Goal: Information Seeking & Learning: Understand process/instructions

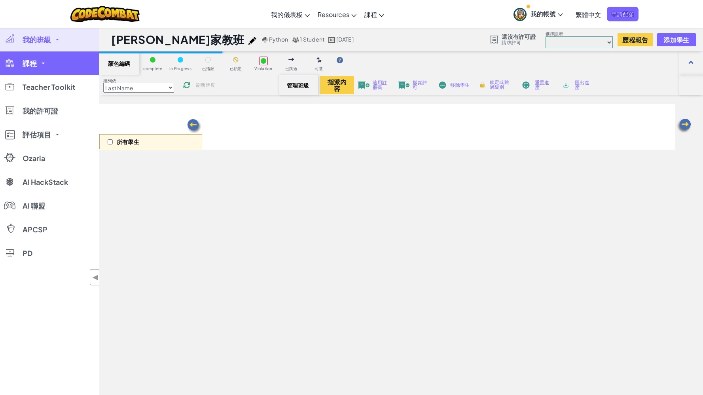
click at [47, 66] on link "課程" at bounding box center [49, 63] width 99 height 24
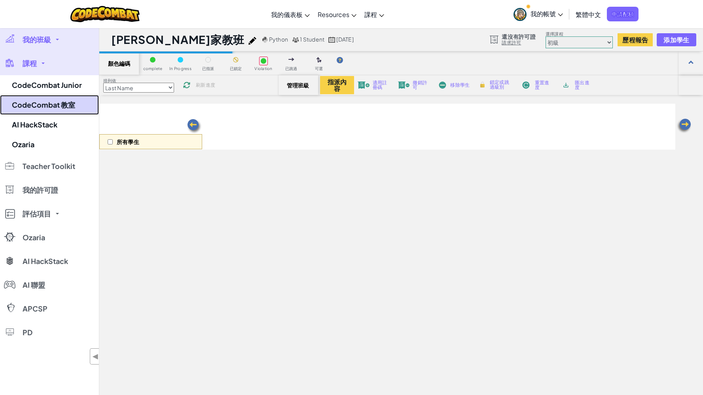
click at [54, 102] on link "CodeCombat 教室" at bounding box center [49, 105] width 99 height 20
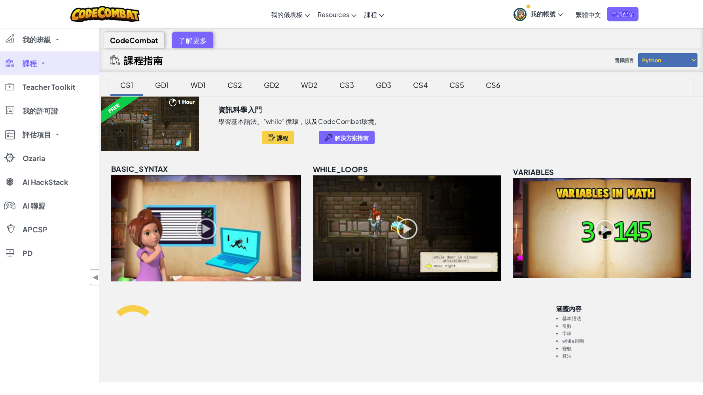
click at [491, 82] on div "CS6" at bounding box center [493, 85] width 30 height 19
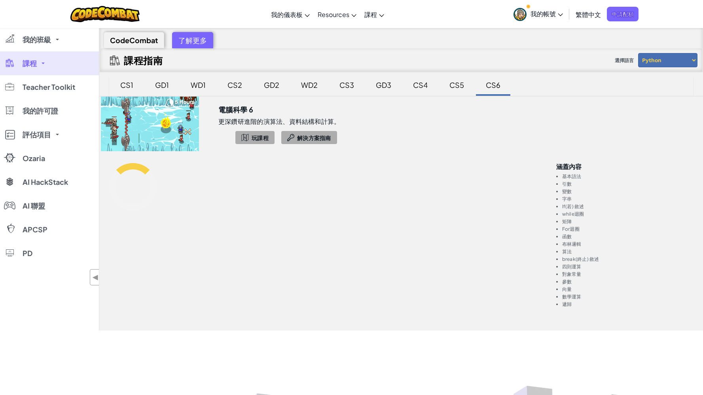
click at [156, 86] on div "GD1" at bounding box center [162, 85] width 30 height 19
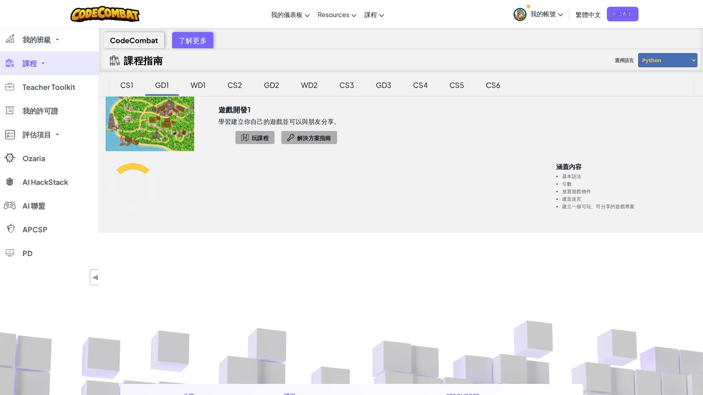
click at [226, 85] on div "CS2" at bounding box center [235, 85] width 30 height 19
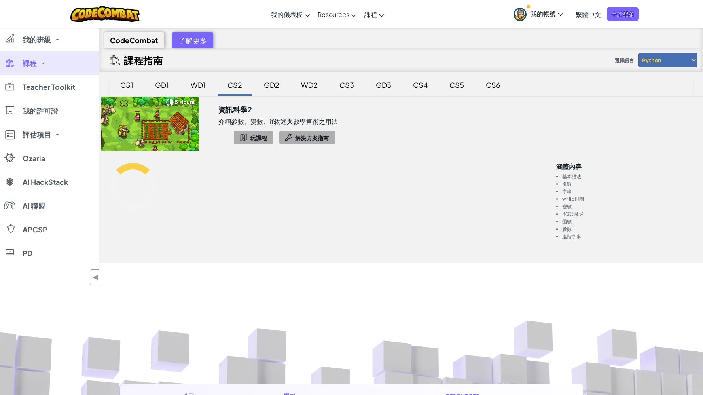
click at [189, 83] on div "WD1" at bounding box center [198, 85] width 31 height 19
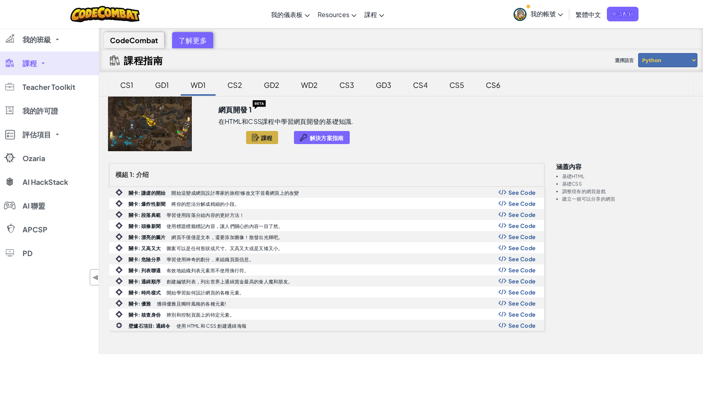
click at [238, 85] on div "CS2" at bounding box center [235, 85] width 30 height 19
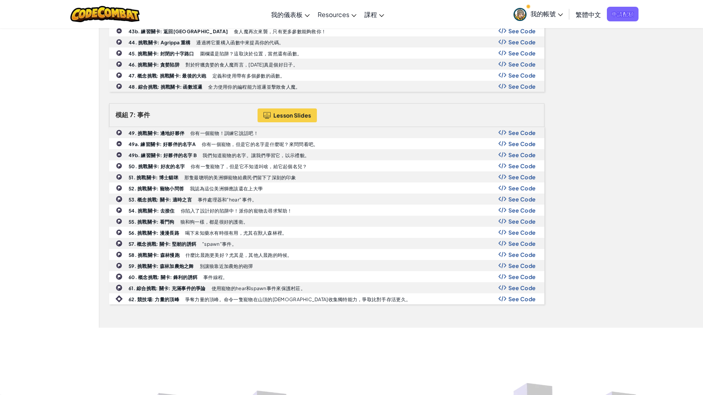
scroll to position [904, 0]
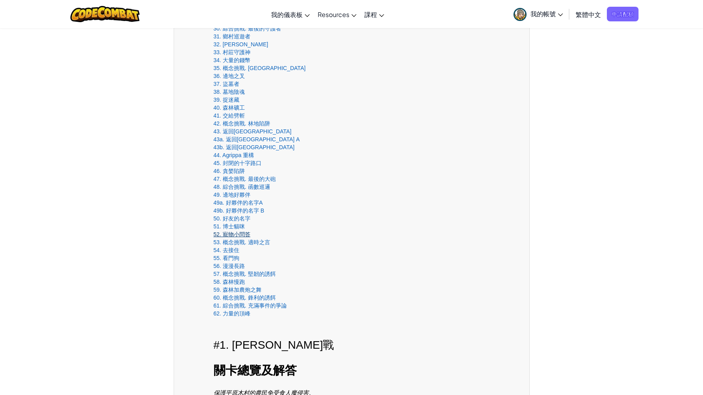
scroll to position [522, 0]
click at [232, 270] on link "57. 概念挑戰. 堅韌的誘餌" at bounding box center [245, 273] width 62 height 6
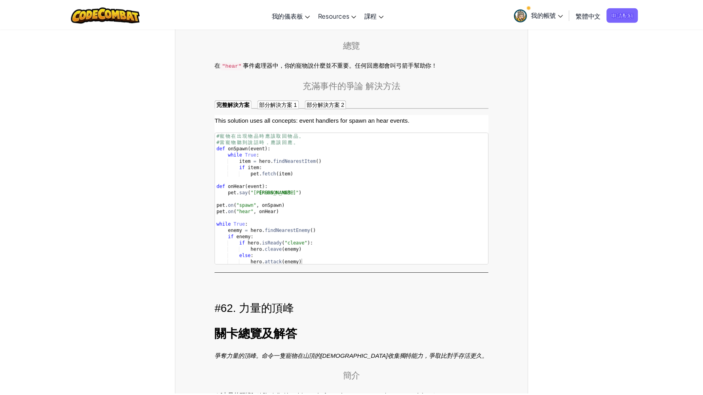
scroll to position [43815, 0]
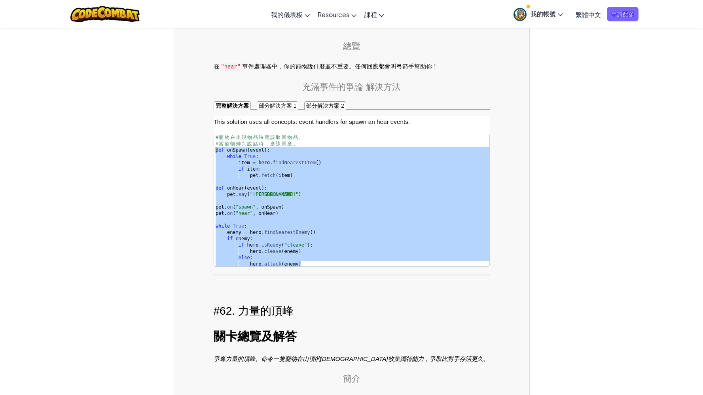
drag, startPoint x: 308, startPoint y: 221, endPoint x: 215, endPoint y: 114, distance: 141.9
click at [215, 134] on div "# 寵 物 在 出 現 物 品 時 應 該 取 回 物 品 。 · # 當 寵 物 聽 到 說 話 時 ， 應 該 回 應 。 · def onSpawn (…" at bounding box center [351, 207] width 275 height 146
click at [279, 203] on div "# 寵 物 在 出 現 物 品 時 應 該 取 回 物 品 。 · # 當 寵 物 聽 到 說 話 時 ， 應 該 回 應 。 · def onSpawn (…" at bounding box center [351, 207] width 275 height 146
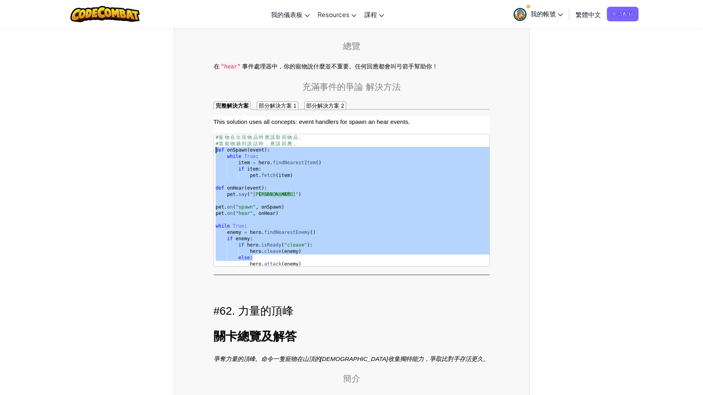
drag, startPoint x: 309, startPoint y: 225, endPoint x: 191, endPoint y: 120, distance: 158.0
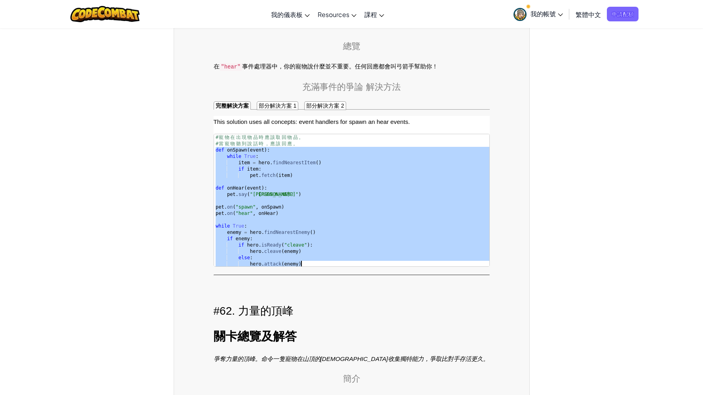
drag, startPoint x: 216, startPoint y: 115, endPoint x: 320, endPoint y: 247, distance: 168.2
type textarea "else: hero.attack(enemy)"
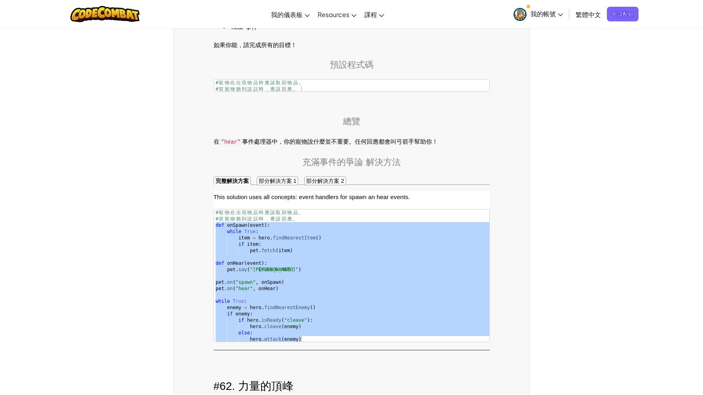
scroll to position [43736, 0]
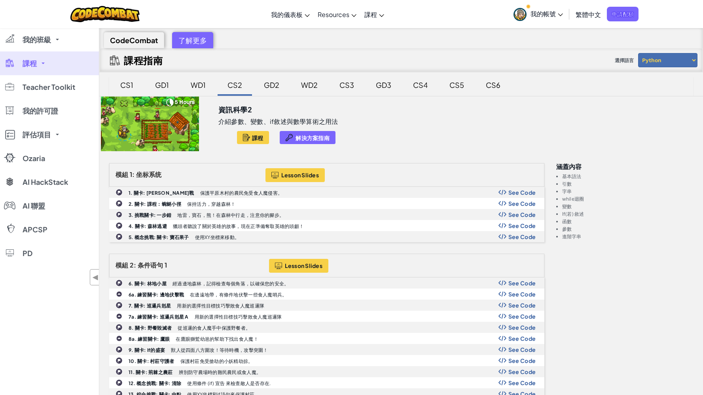
scroll to position [904, 0]
